Goal: Check status: Check status

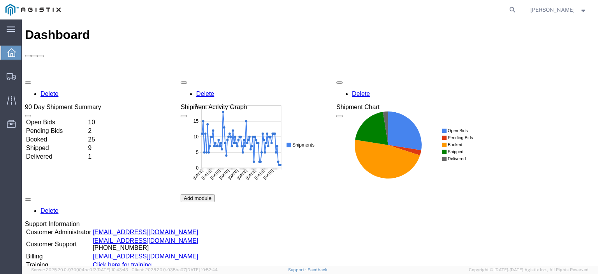
click at [519, 11] on form at bounding box center [512, 9] width 12 height 19
click at [518, 11] on icon at bounding box center [512, 9] width 11 height 11
paste input "57021859"
type input "57021859"
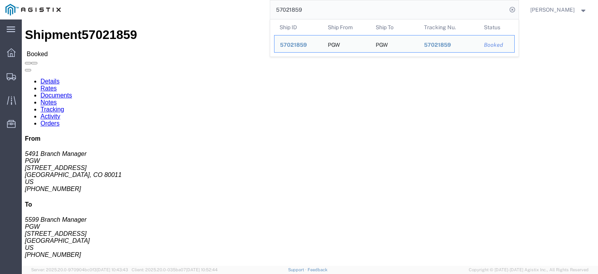
drag, startPoint x: 59, startPoint y: 93, endPoint x: 2, endPoint y: 95, distance: 56.5
click div "Ship From PGW (5491 Branch Manager) [STREET_ADDRESS] [PHONE_NUMBER] [EMAIL_ADDR…"
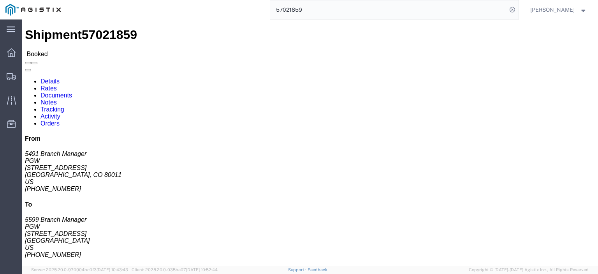
click address "PGW (5491 Branch Manager) [STREET_ADDRESS] [PHONE_NUMBER] [EMAIL_ADDRESS][DOMAI…"
copy address "[STREET_ADDRESS]"
drag, startPoint x: 167, startPoint y: 91, endPoint x: 104, endPoint y: 91, distance: 62.3
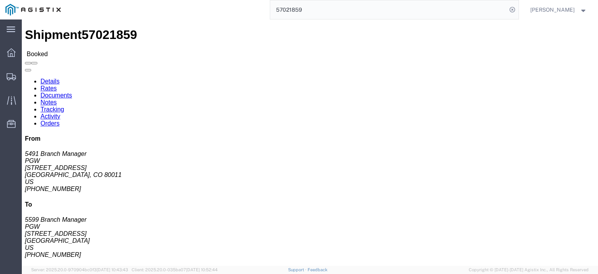
click div "Ship From PGW (5491 Branch Manager) [STREET_ADDRESS] [PHONE_NUMBER] [EMAIL_ADDR…"
click address "PGW (5599 Branch Manager) 5599 [STREET_ADDRESS] [PHONE_NUMBER] [EMAIL_ADDRESS][…"
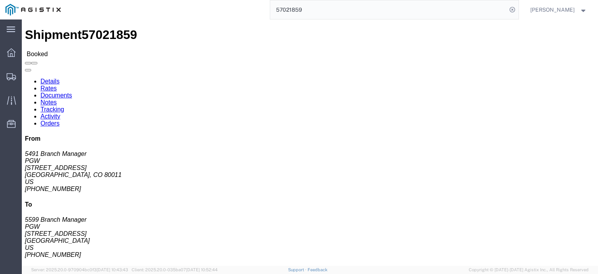
copy address "[STREET_ADDRESS]"
click link "Rates"
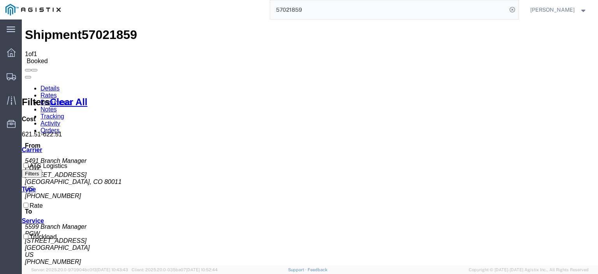
click at [57, 106] on link "Notes" at bounding box center [48, 109] width 16 height 7
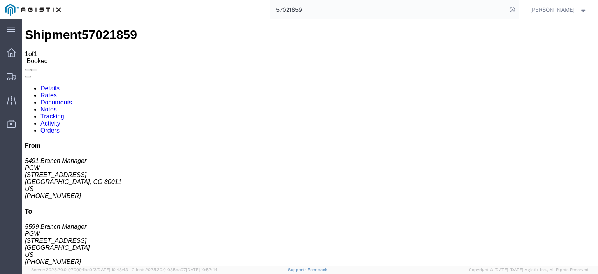
click at [42, 85] on link "Details" at bounding box center [49, 88] width 19 height 7
drag, startPoint x: 90, startPoint y: 122, endPoint x: -6, endPoint y: 123, distance: 95.8
click html "Shipment 57021859 1 of 1 Booked Details Rates Documents Notes Tracking Activity…"
copy address "[EMAIL_ADDRESS][DOMAIN_NAME]"
